Goal: Find specific page/section: Find specific page/section

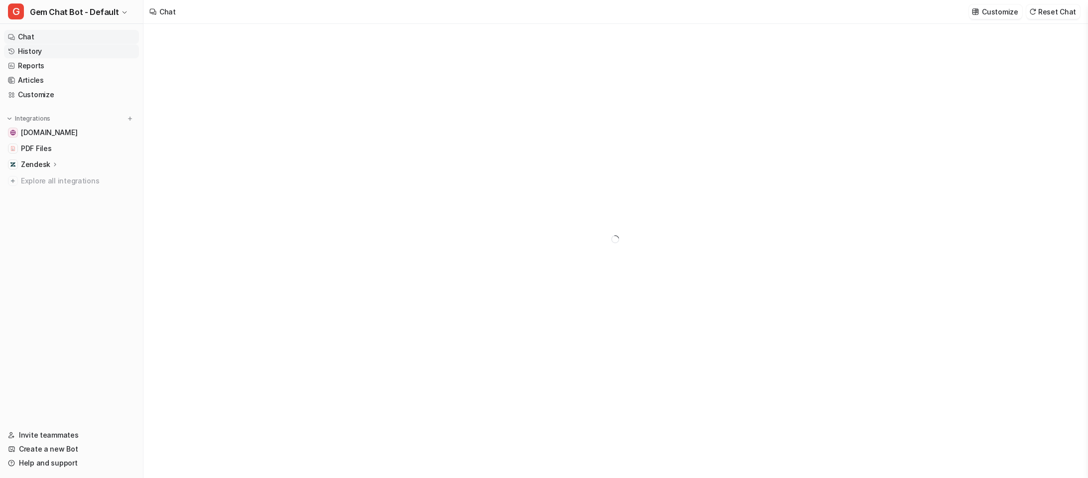
click at [46, 51] on link "History" at bounding box center [71, 51] width 135 height 14
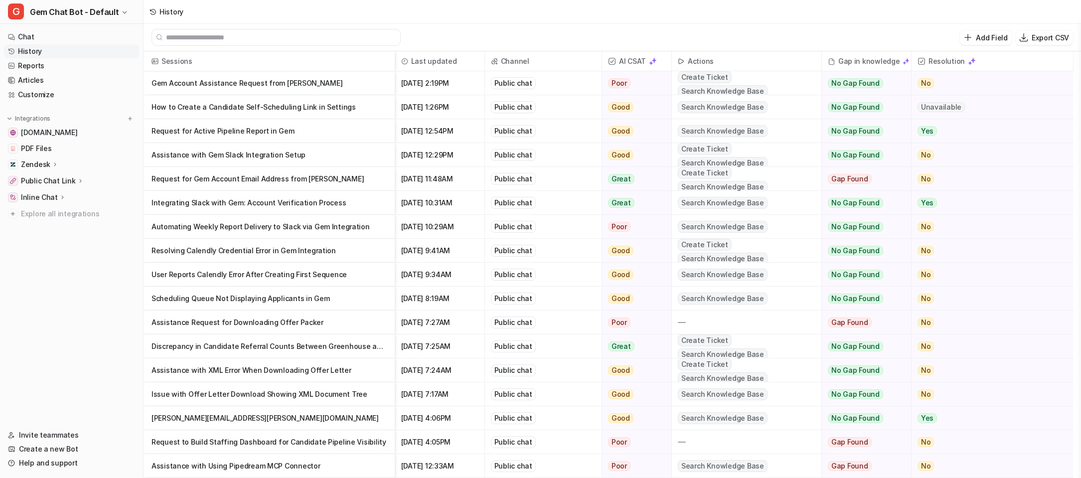
click at [271, 185] on p "Request for Gem Account Email Address from [PERSON_NAME]" at bounding box center [268, 179] width 235 height 24
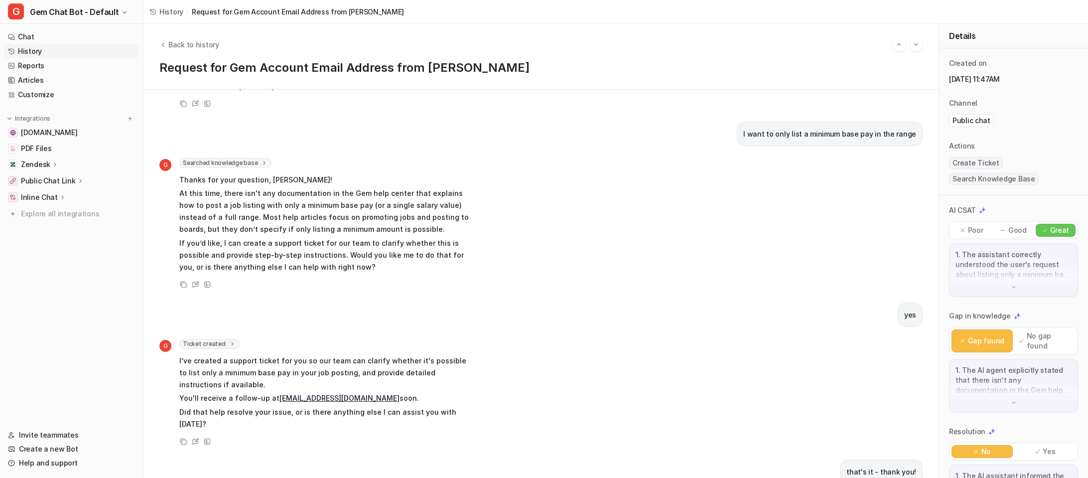
scroll to position [249, 0]
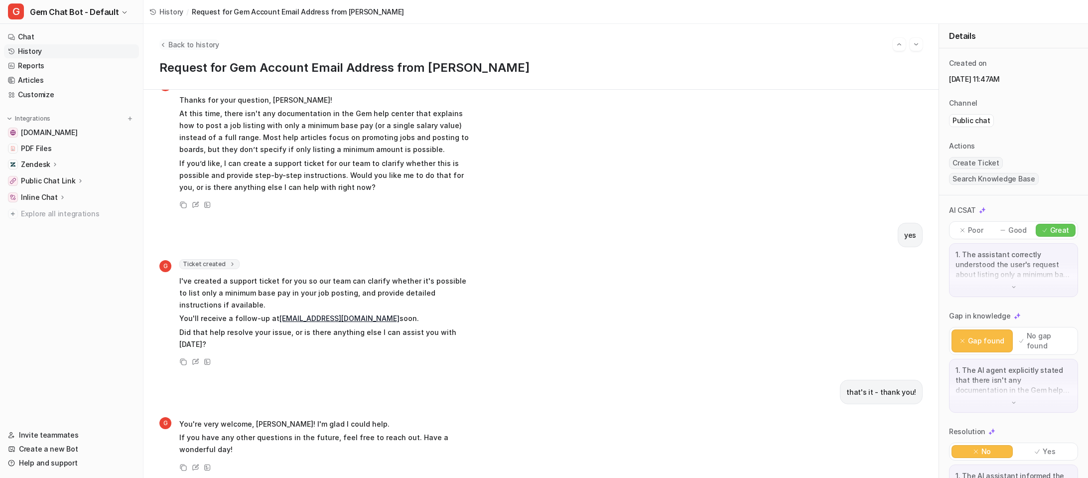
click at [175, 43] on span "Back to history" at bounding box center [193, 44] width 51 height 10
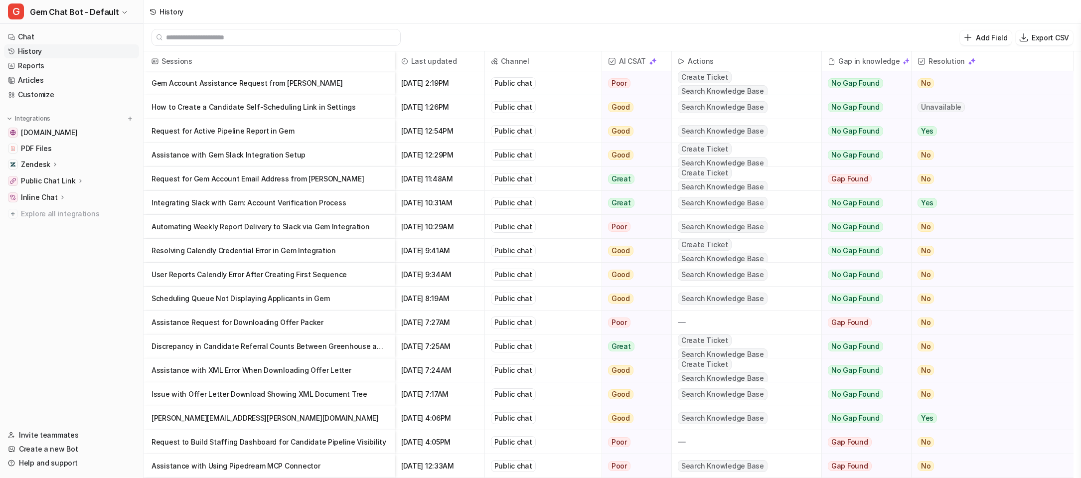
click at [288, 89] on p "Gem Account Assistance Request from [PERSON_NAME]" at bounding box center [268, 83] width 235 height 24
